Goal: Check status: Verify the current state of an ongoing process or item

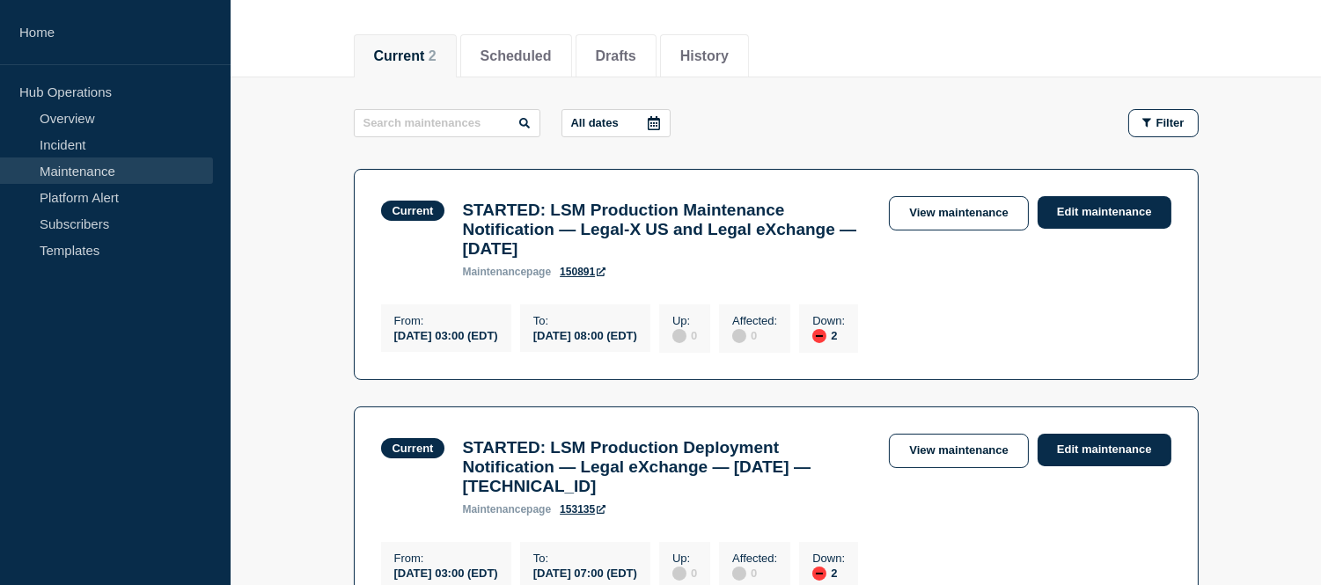
click at [129, 160] on link "Maintenance" at bounding box center [106, 171] width 213 height 26
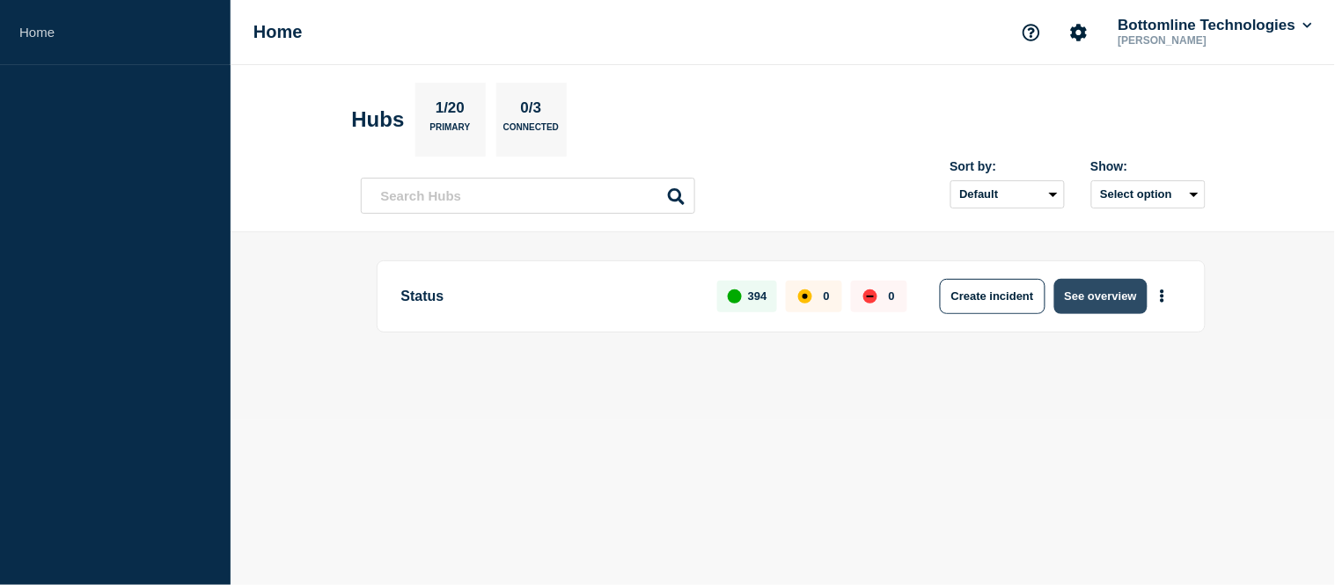
click at [1090, 306] on button "See overview" at bounding box center [1100, 296] width 93 height 35
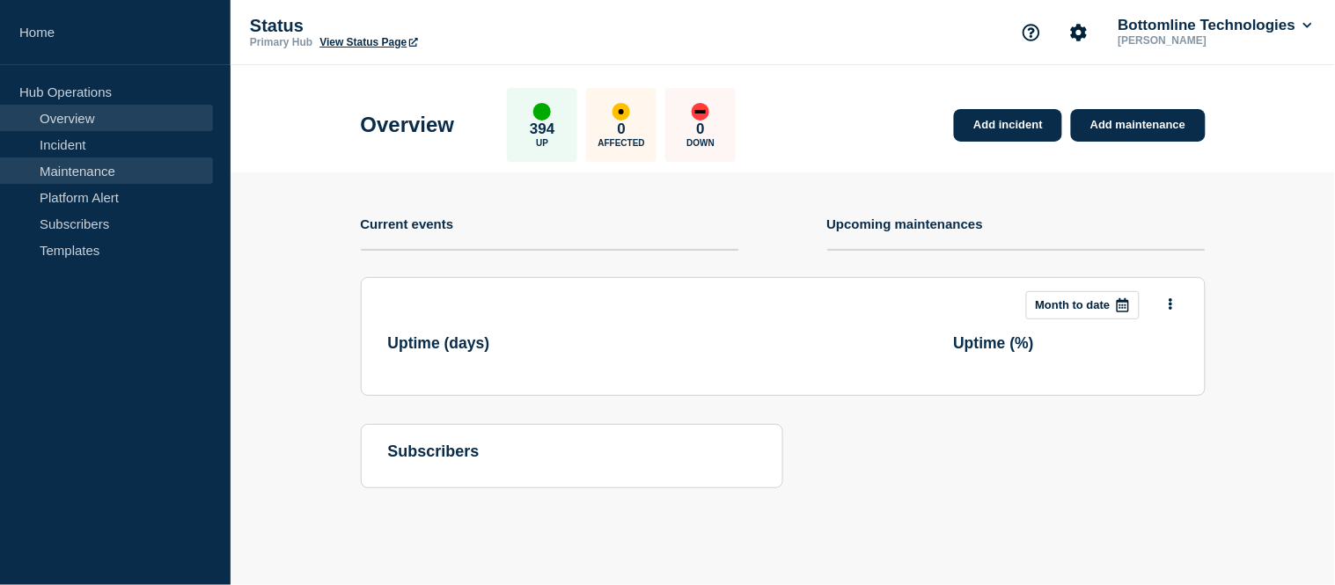
click at [60, 173] on link "Maintenance" at bounding box center [106, 171] width 213 height 26
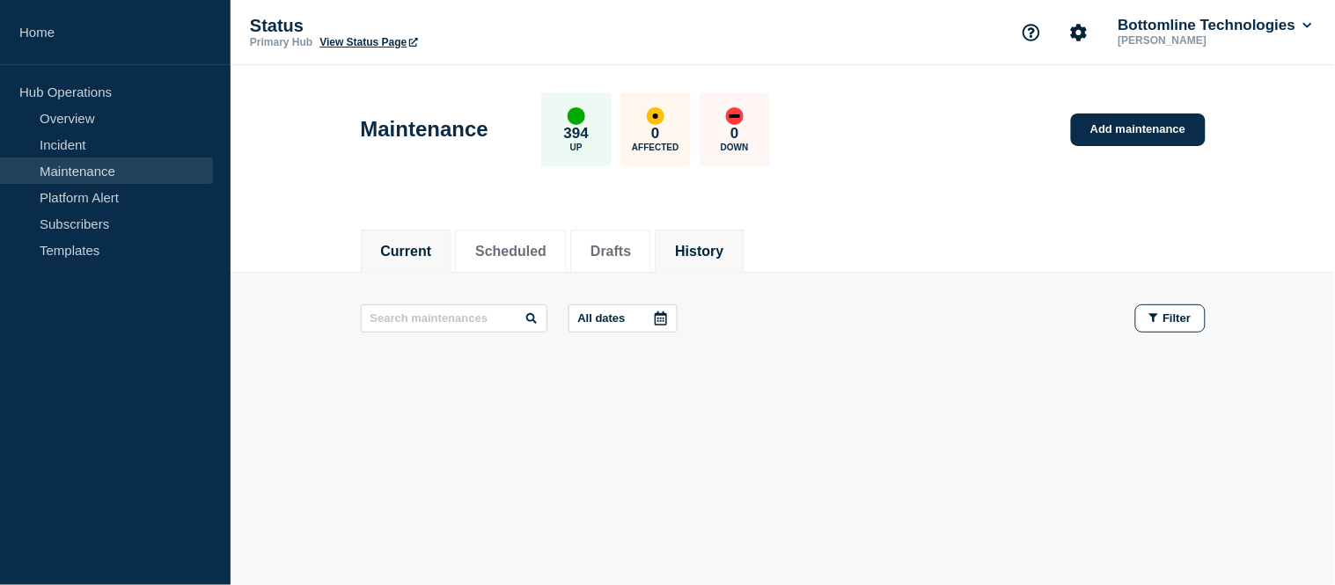
click at [723, 250] on button "History" at bounding box center [699, 252] width 48 height 16
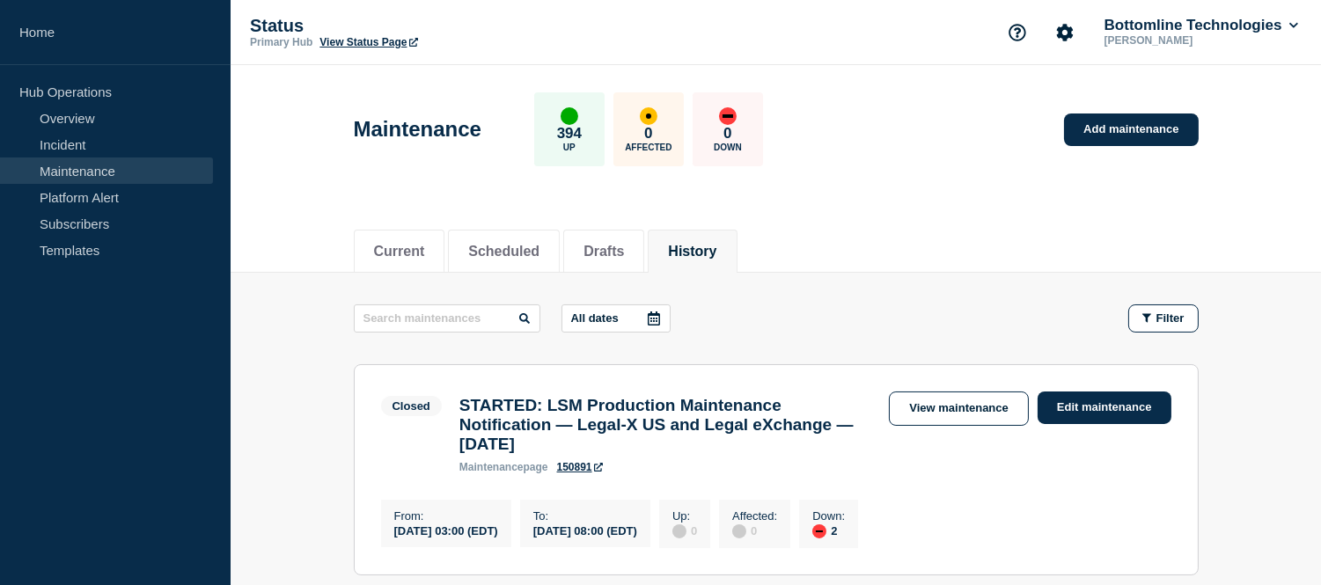
scroll to position [293, 0]
